Goal: Task Accomplishment & Management: Use online tool/utility

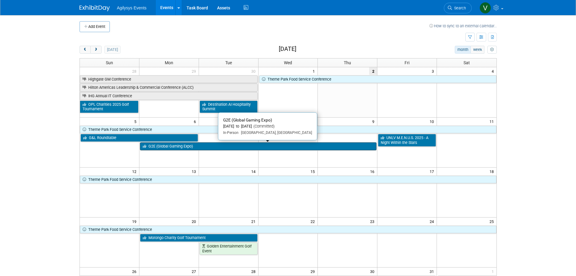
click at [166, 145] on link "G2E (Global Gaming Expo)" at bounding box center [258, 146] width 236 height 8
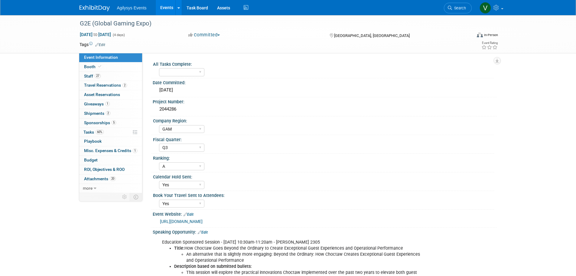
select select "GAM"
select select "Q3"
select select "A"
select select "Yes"
